Goal: Communication & Community: Ask a question

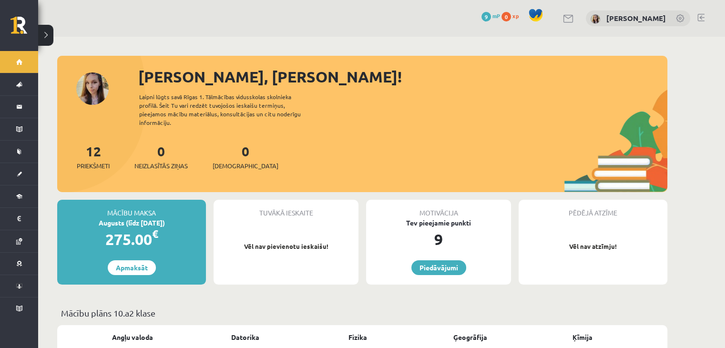
click at [574, 21] on link at bounding box center [568, 19] width 11 height 8
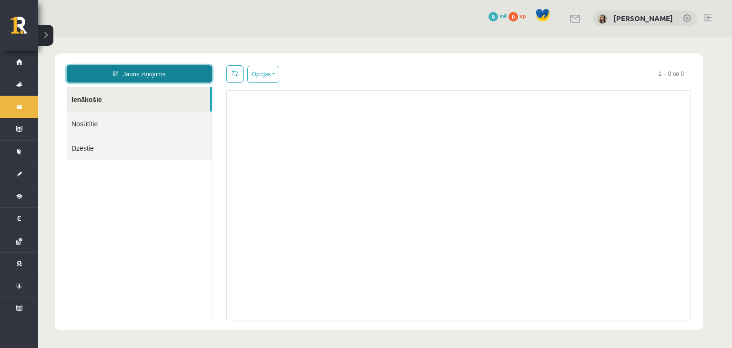
click at [200, 77] on link "Jauns ziņojums" at bounding box center [139, 73] width 145 height 17
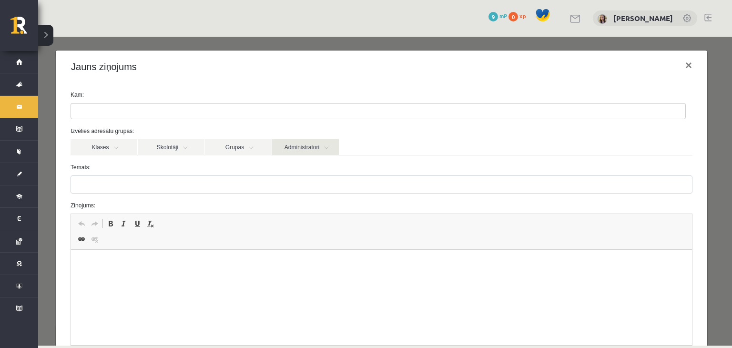
click at [305, 148] on link "Administratori" at bounding box center [305, 147] width 67 height 16
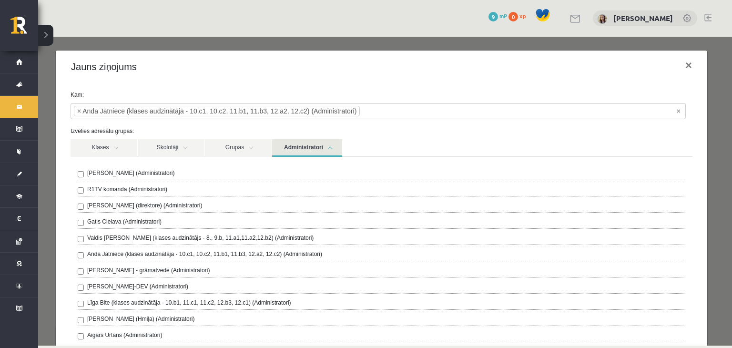
click at [334, 144] on link "Administratori" at bounding box center [307, 148] width 70 height 18
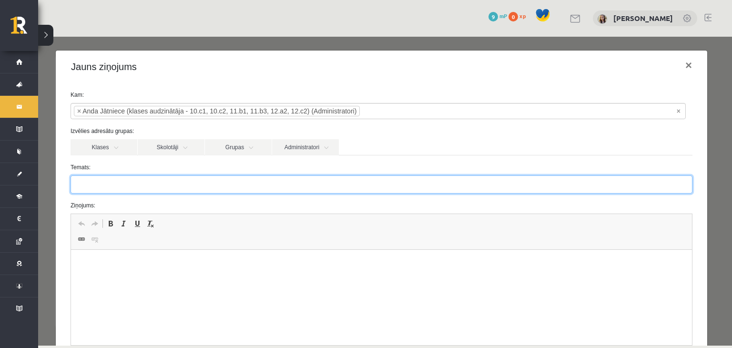
click at [173, 175] on input "Temats:" at bounding box center [382, 184] width 622 height 18
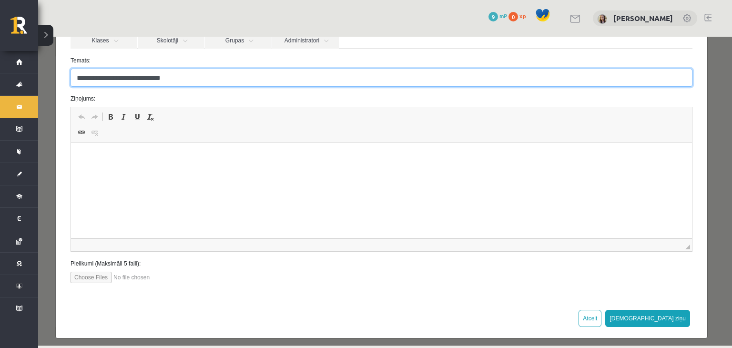
type input "**********"
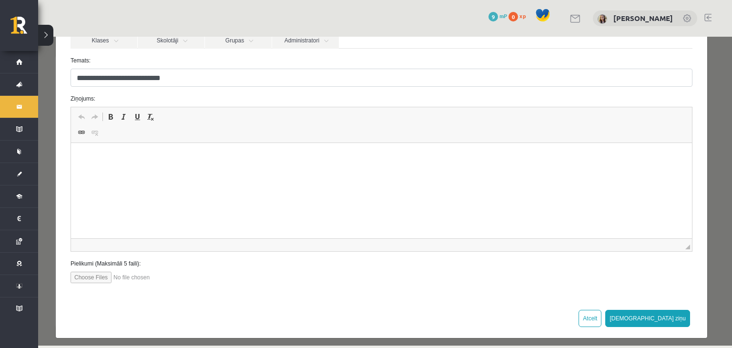
click at [176, 163] on html at bounding box center [381, 157] width 621 height 29
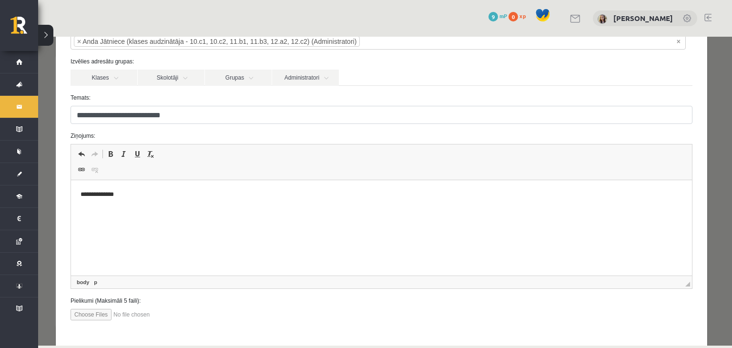
scroll to position [63, 0]
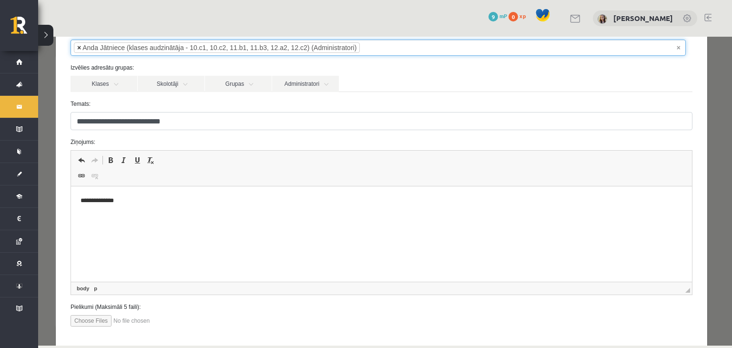
click at [79, 47] on span "×" at bounding box center [79, 48] width 4 height 10
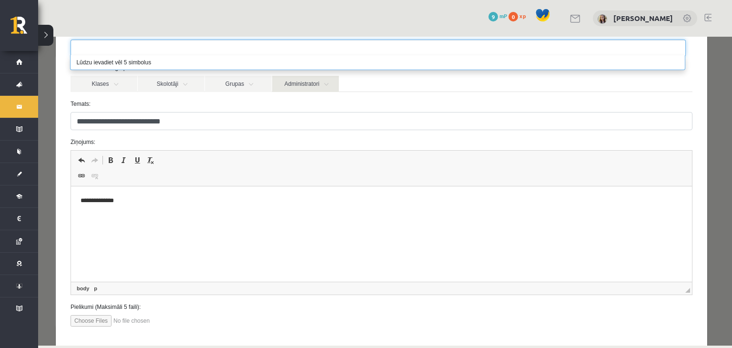
click at [305, 82] on link "Administratori" at bounding box center [305, 84] width 67 height 16
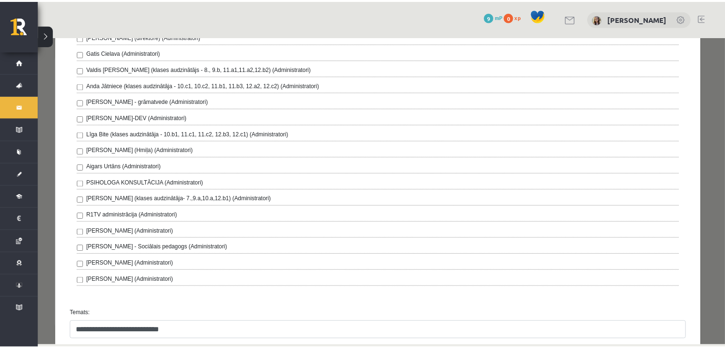
scroll to position [170, 0]
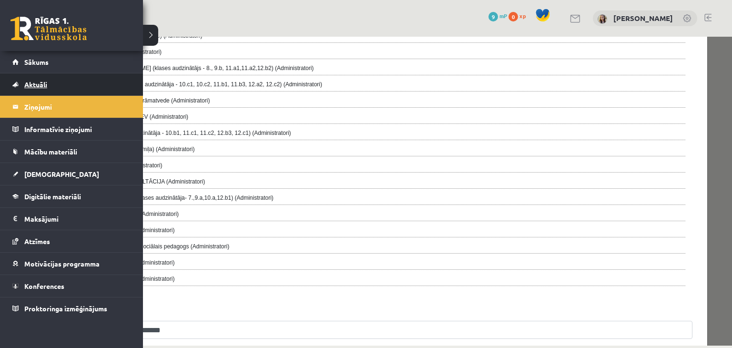
click at [29, 82] on span "Aktuāli" at bounding box center [35, 84] width 23 height 9
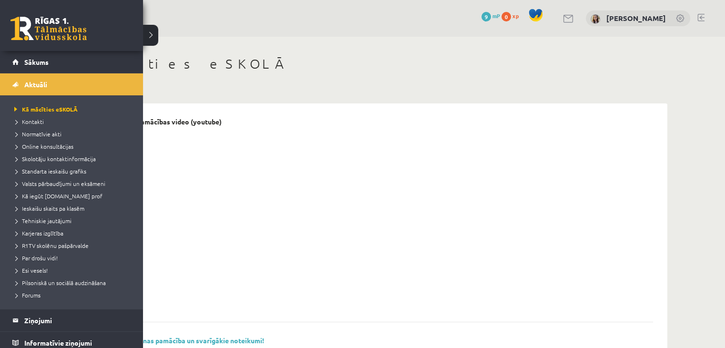
scroll to position [130, 0]
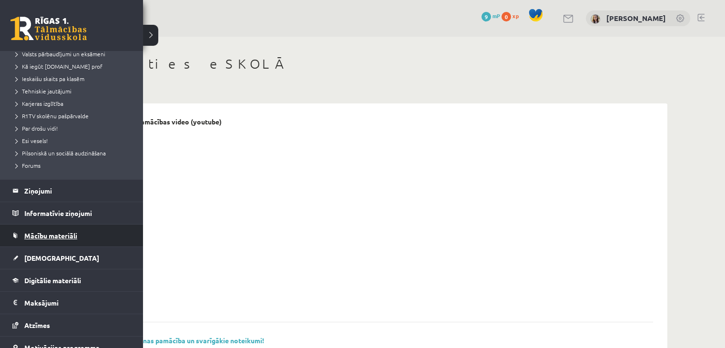
click at [49, 231] on span "Mācību materiāli" at bounding box center [50, 235] width 53 height 9
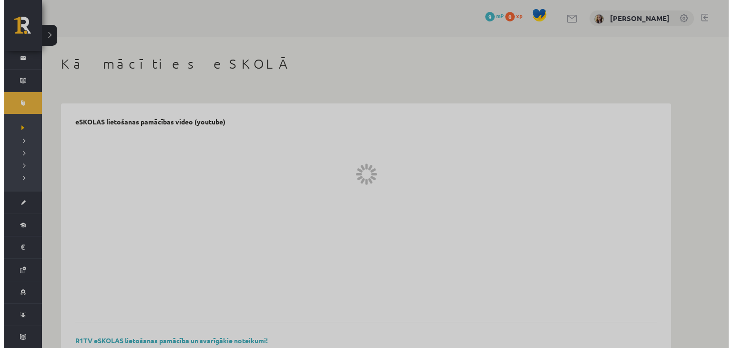
scroll to position [48, 0]
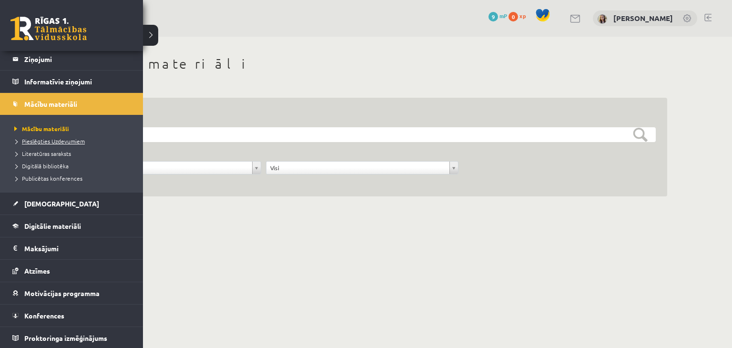
click at [52, 144] on link "Pieslēgties Uzdevumiem" at bounding box center [73, 141] width 122 height 9
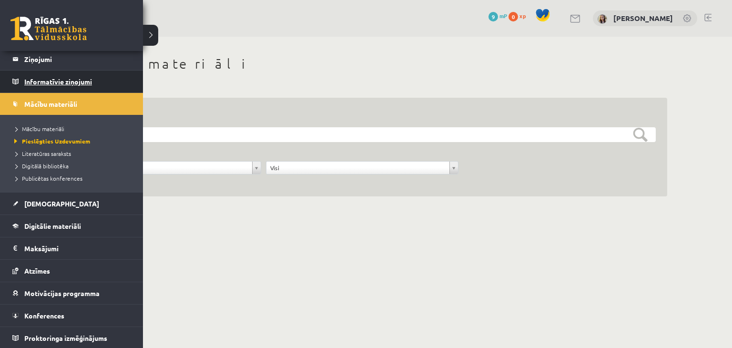
click at [35, 81] on legend "Informatīvie ziņojumi 0" at bounding box center [77, 82] width 107 height 22
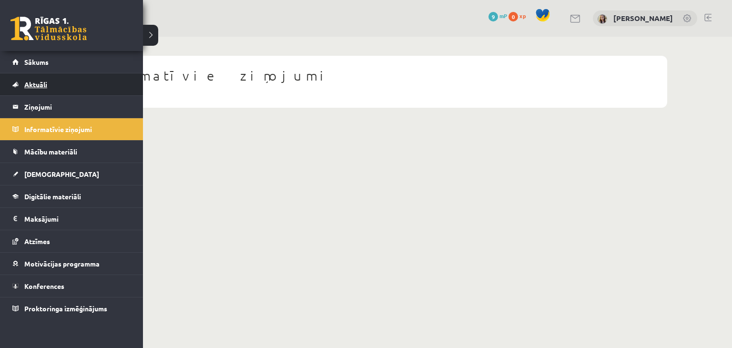
click at [32, 83] on span "Aktuāli" at bounding box center [35, 84] width 23 height 9
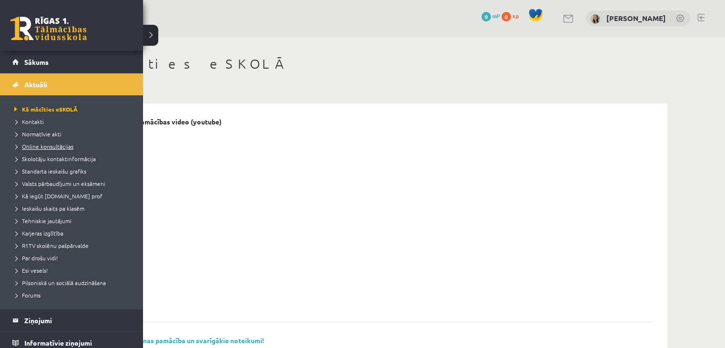
click at [40, 149] on span "Online konsultācijas" at bounding box center [42, 146] width 61 height 8
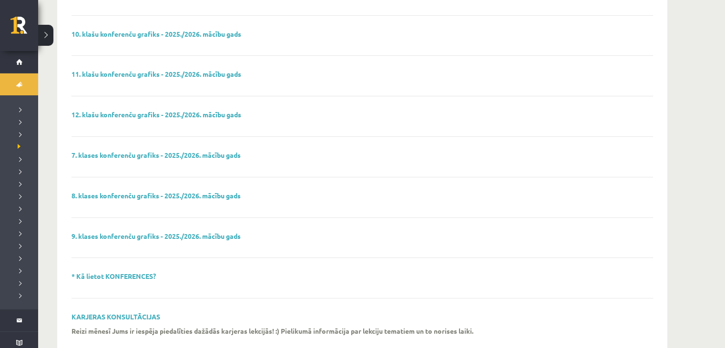
scroll to position [321, 0]
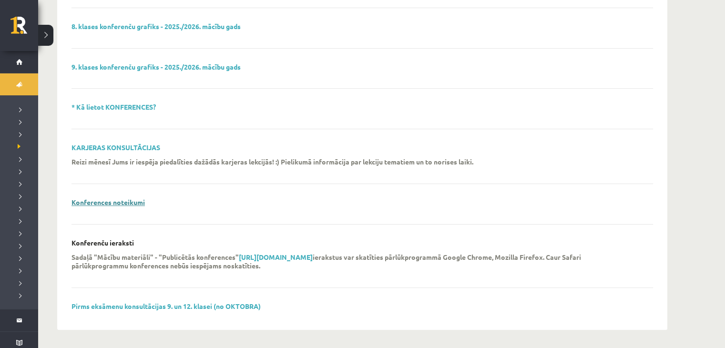
click at [76, 204] on link "Konferences noteikumi" at bounding box center [107, 202] width 73 height 9
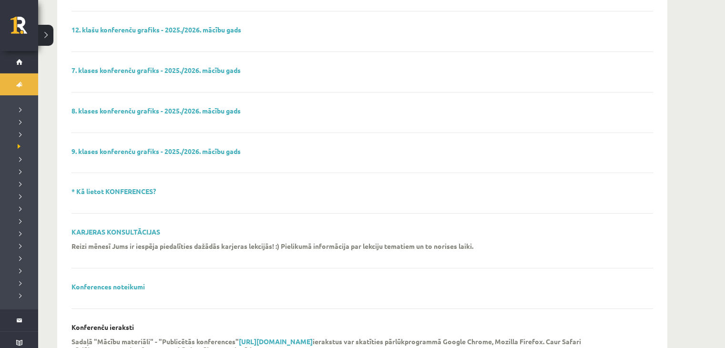
scroll to position [237, 0]
click at [132, 190] on link "* Kā lietot KONFERENCES?" at bounding box center [113, 190] width 84 height 9
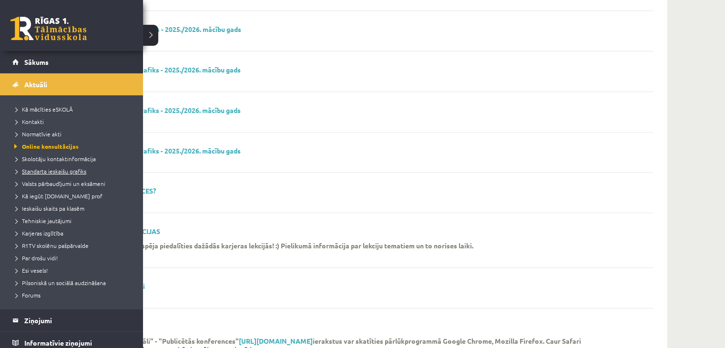
scroll to position [70, 0]
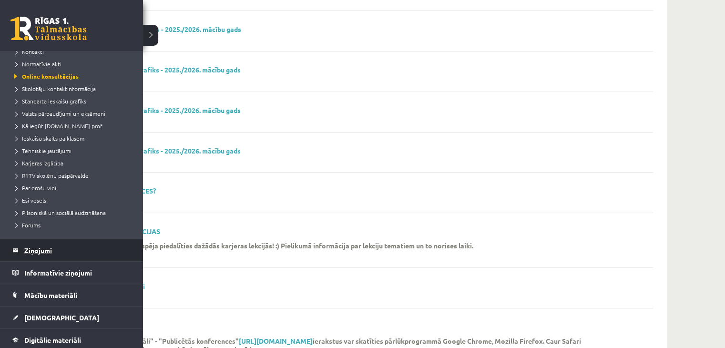
click at [37, 250] on legend "Ziņojumi 0" at bounding box center [77, 250] width 107 height 22
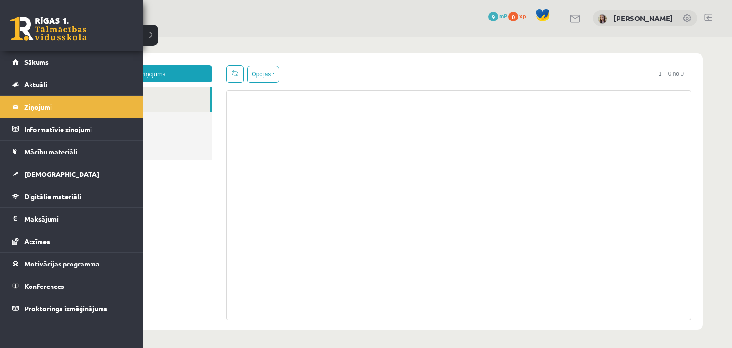
click at [23, 28] on link at bounding box center [48, 29] width 76 height 24
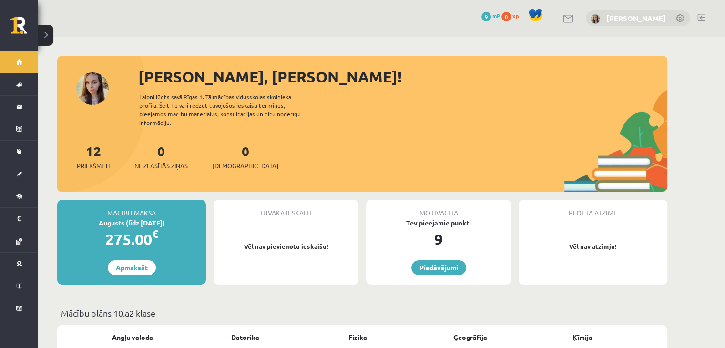
click at [641, 15] on link "[PERSON_NAME]" at bounding box center [636, 18] width 60 height 10
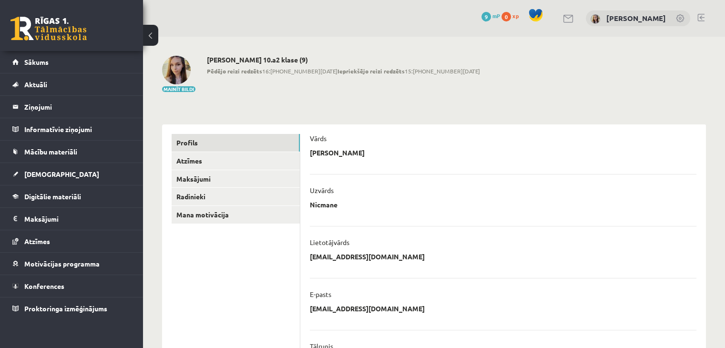
click at [180, 85] on div "Mainīt bildi" at bounding box center [178, 74] width 33 height 37
click at [184, 92] on div "Mainīt bildi" at bounding box center [178, 74] width 33 height 37
click at [183, 88] on button "Mainīt bildi" at bounding box center [178, 89] width 33 height 6
click at [187, 90] on button "Mainīt bildi" at bounding box center [178, 89] width 33 height 6
click at [702, 17] on link at bounding box center [700, 18] width 7 height 8
